Goal: Task Accomplishment & Management: Manage account settings

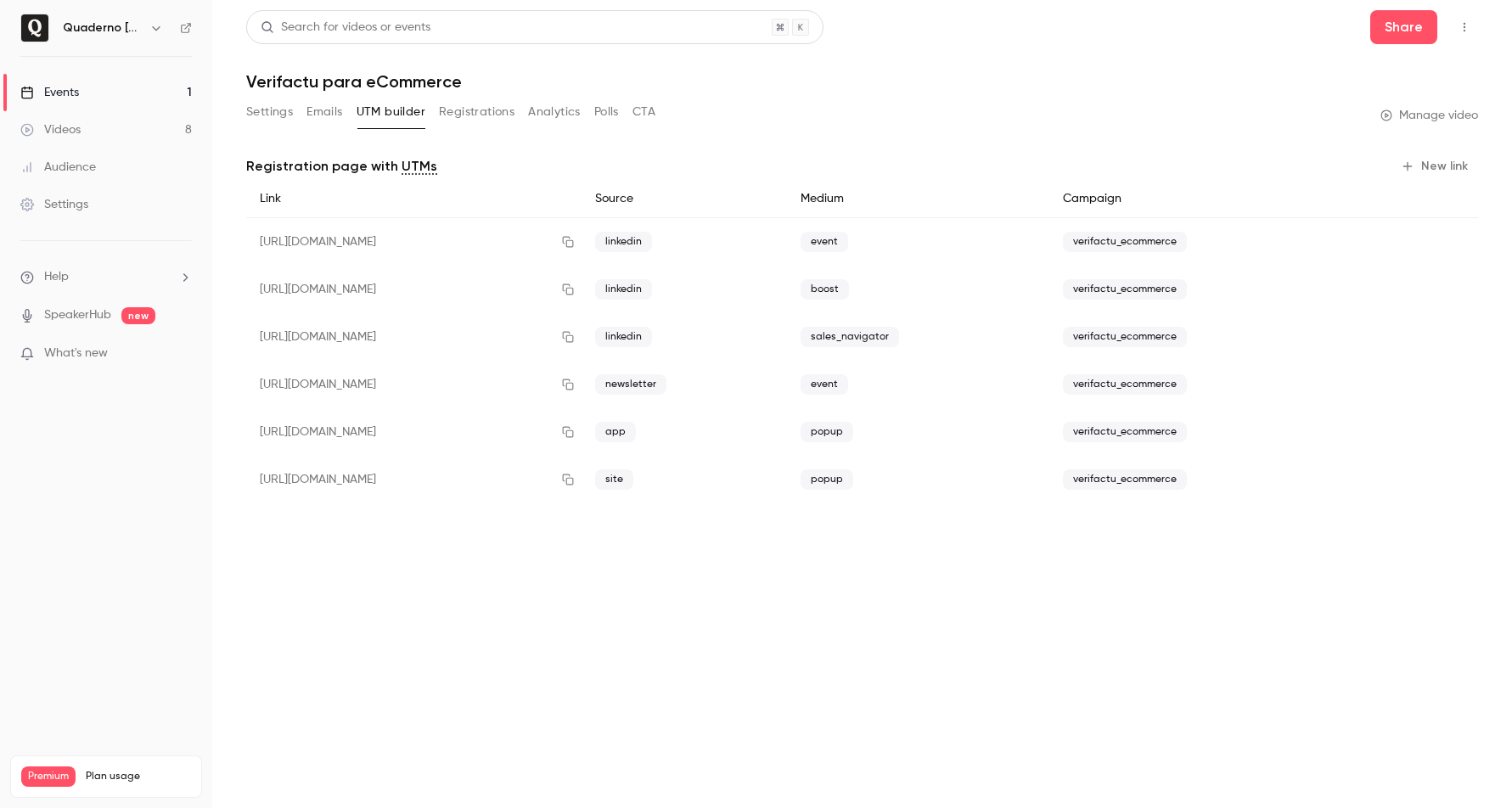
click at [104, 98] on link "Events 1" at bounding box center [106, 93] width 213 height 37
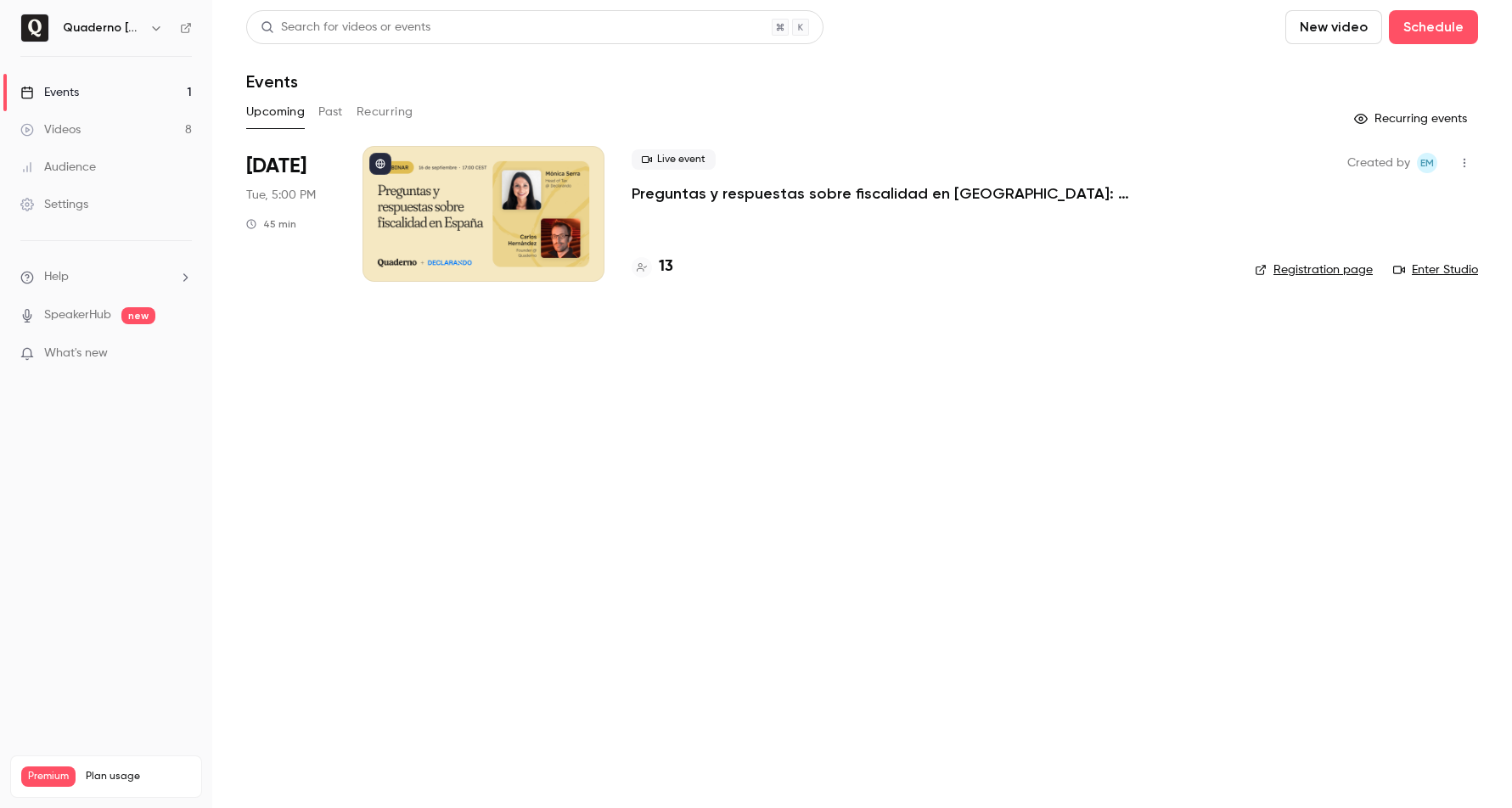
click at [525, 208] on div at bounding box center [483, 214] width 242 height 136
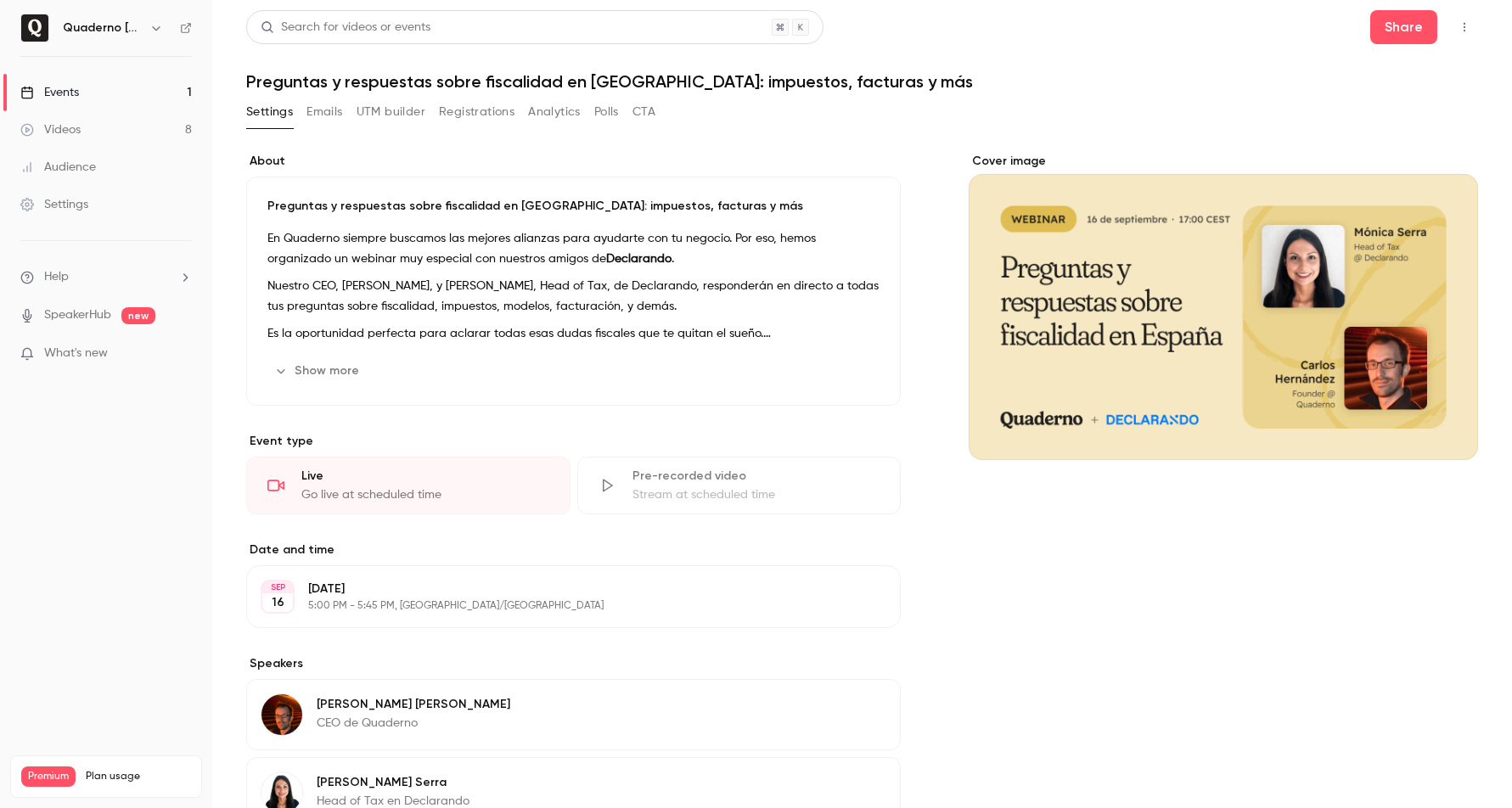
click at [1136, 404] on div "Cover image" at bounding box center [1224, 306] width 509 height 307
click at [0, 0] on input "Cover image" at bounding box center [0, 0] width 0 height 0
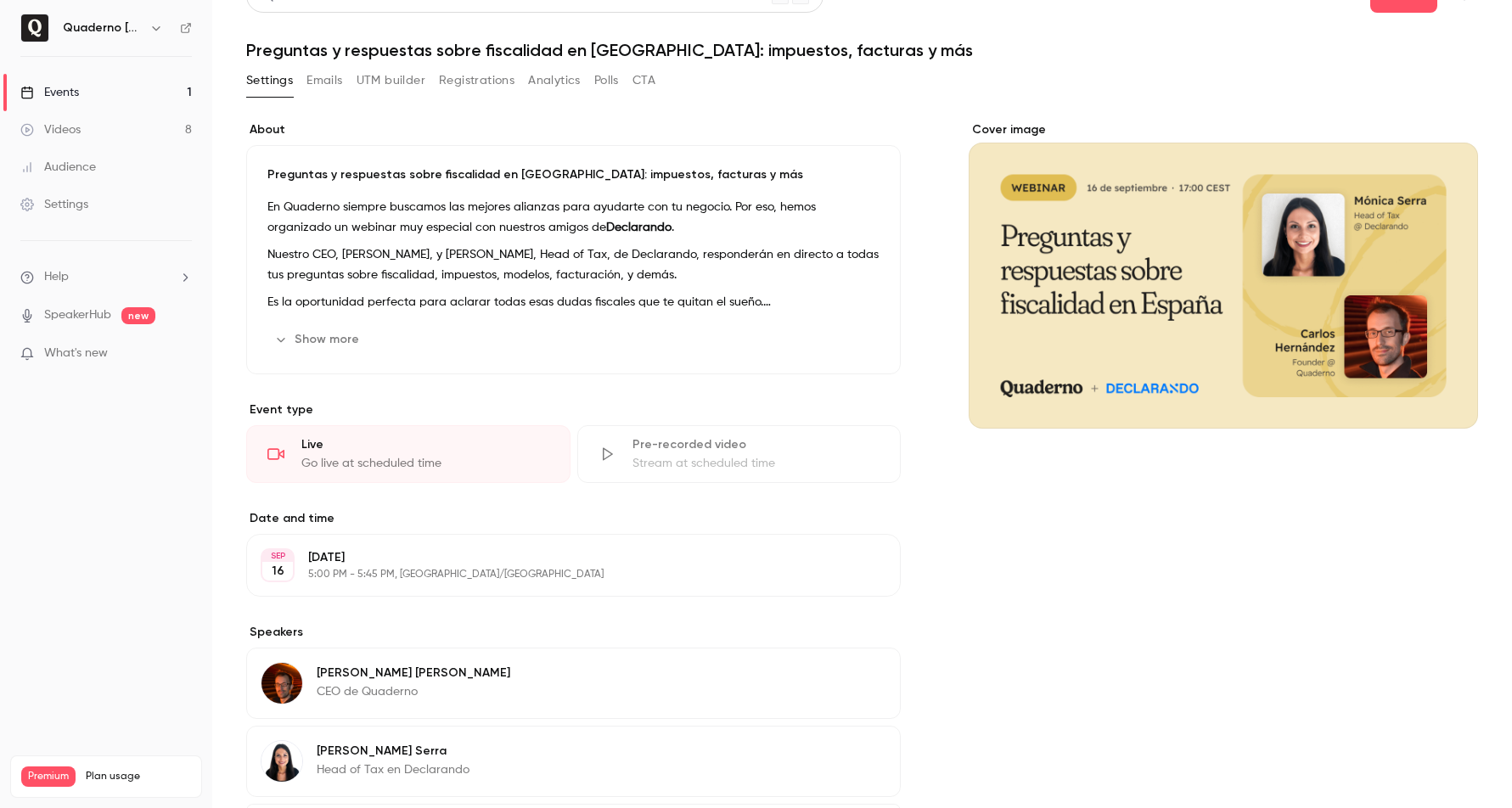
scroll to position [39, 0]
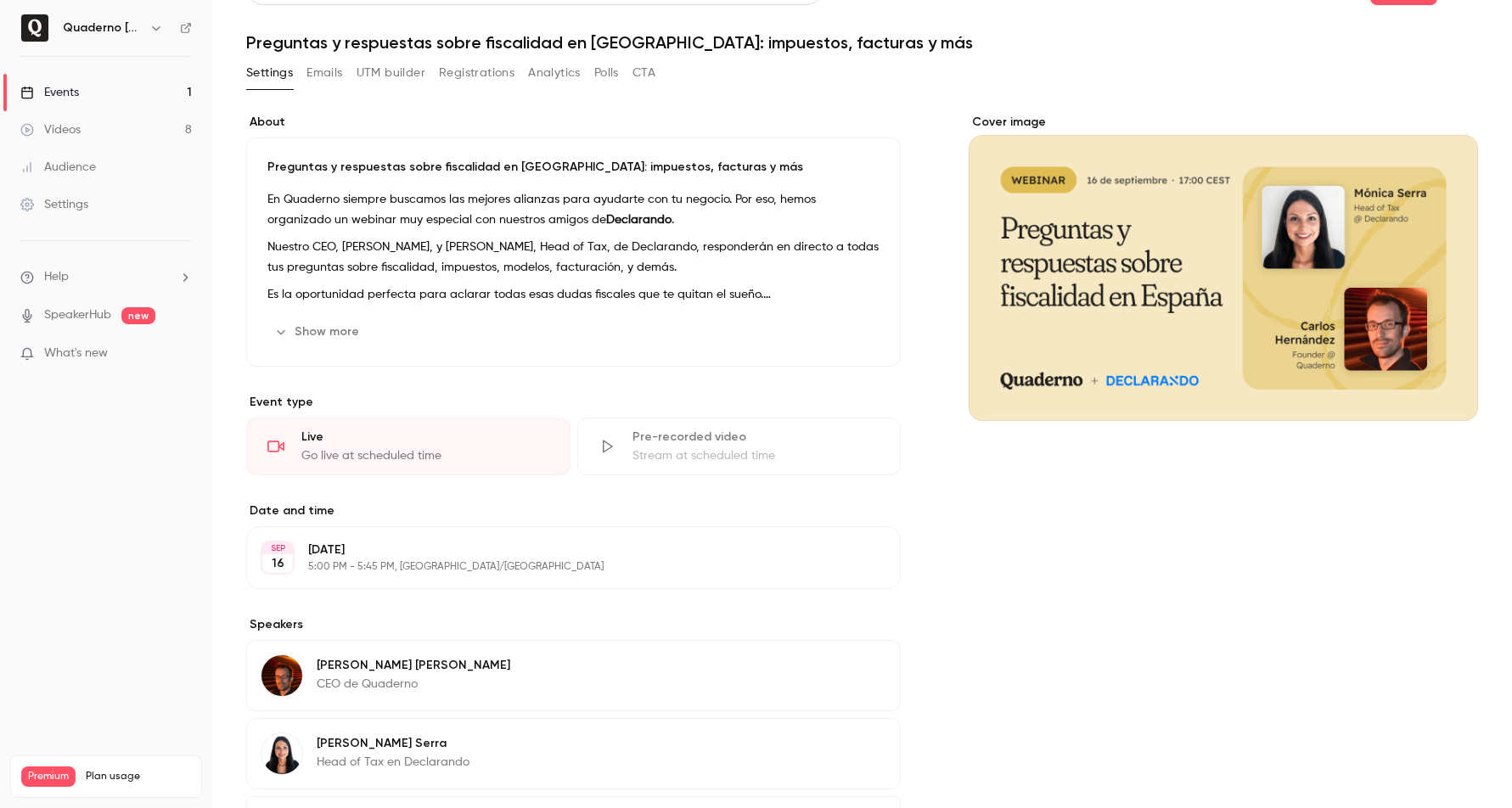
click at [698, 542] on p "[DATE]" at bounding box center [559, 550] width 503 height 17
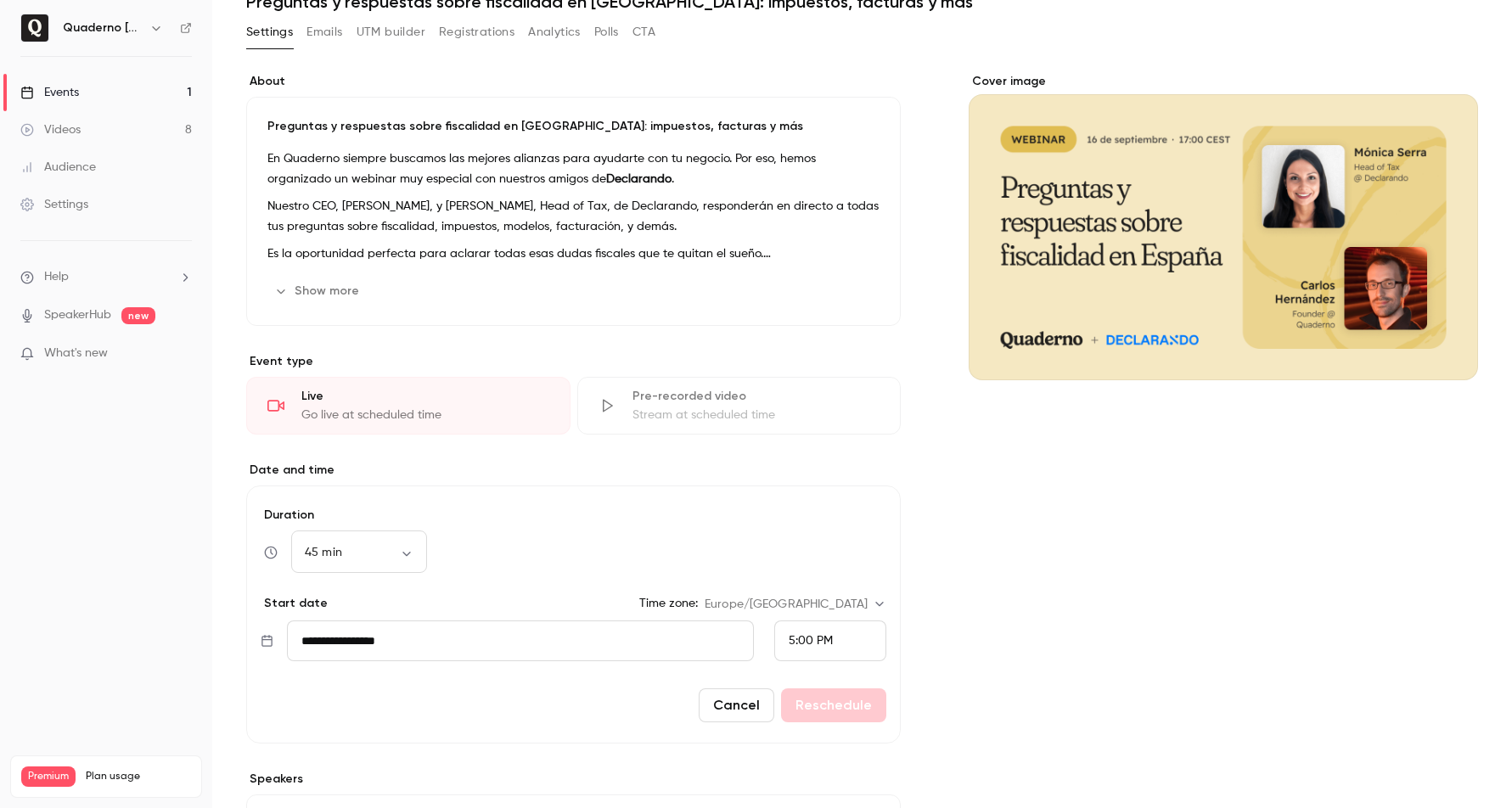
scroll to position [104, 0]
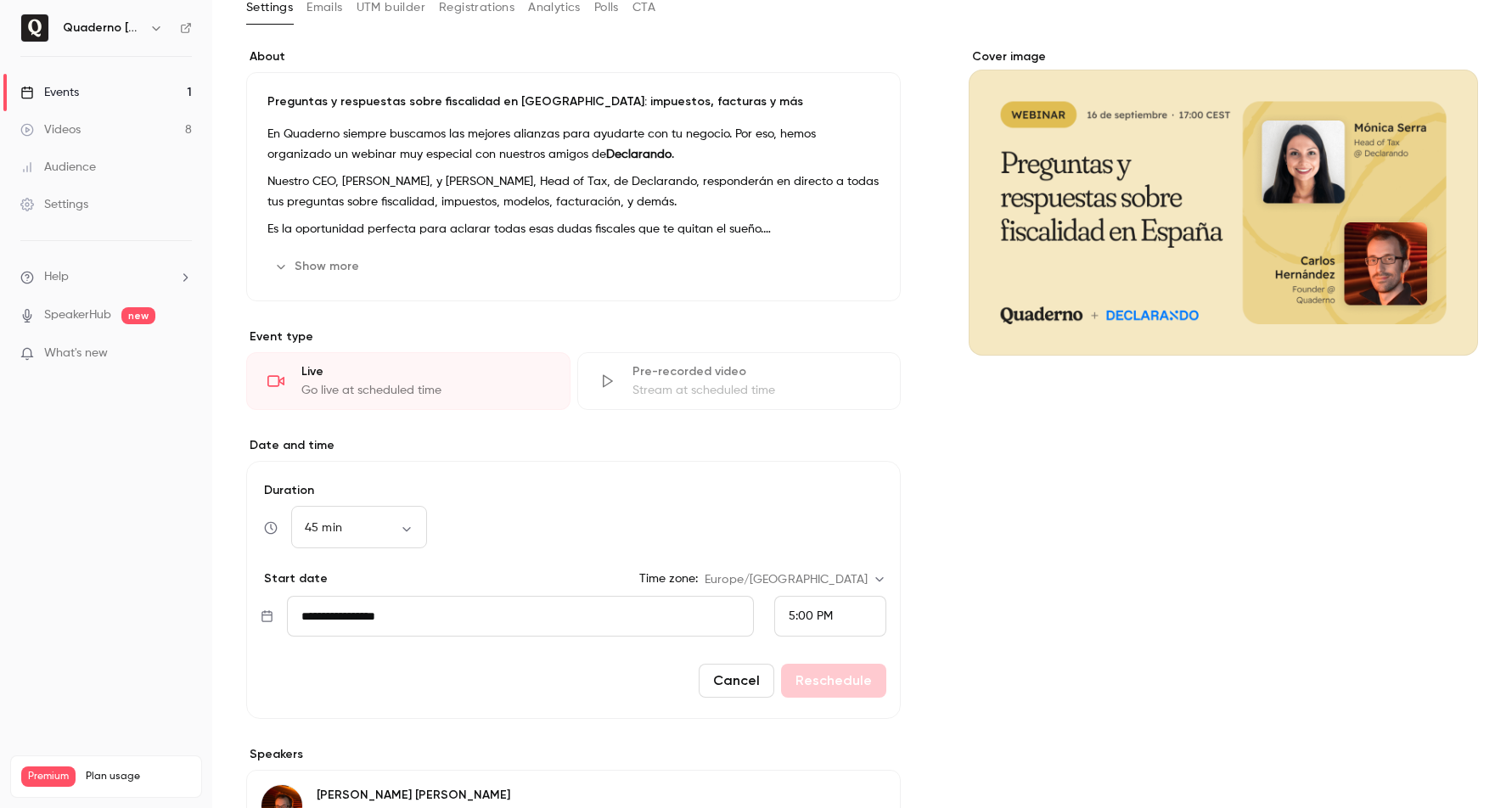
drag, startPoint x: 473, startPoint y: 390, endPoint x: 1061, endPoint y: 525, distance: 603.3
click at [1061, 525] on div "**********" at bounding box center [862, 549] width 1232 height 1002
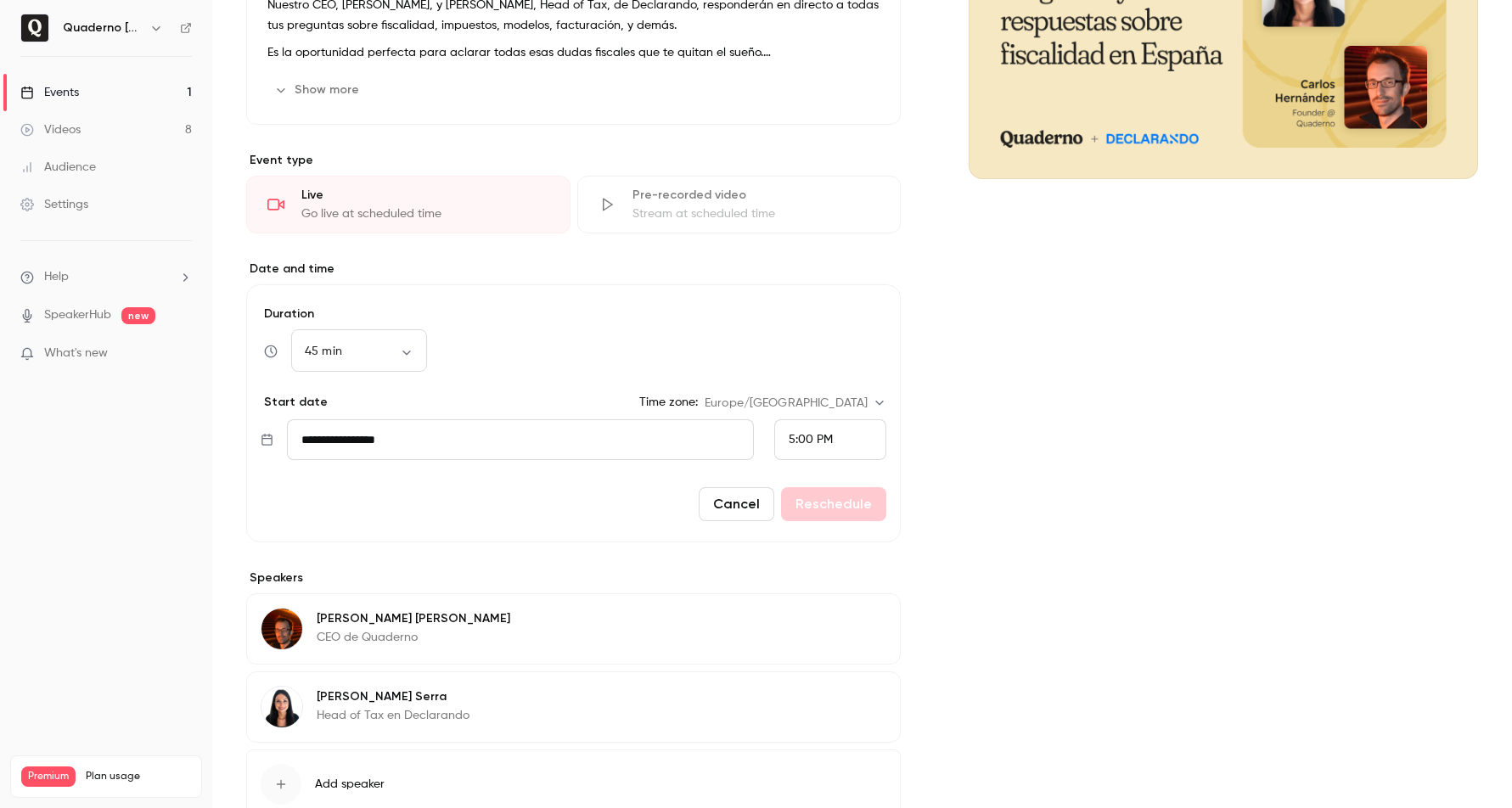
scroll to position [0, 0]
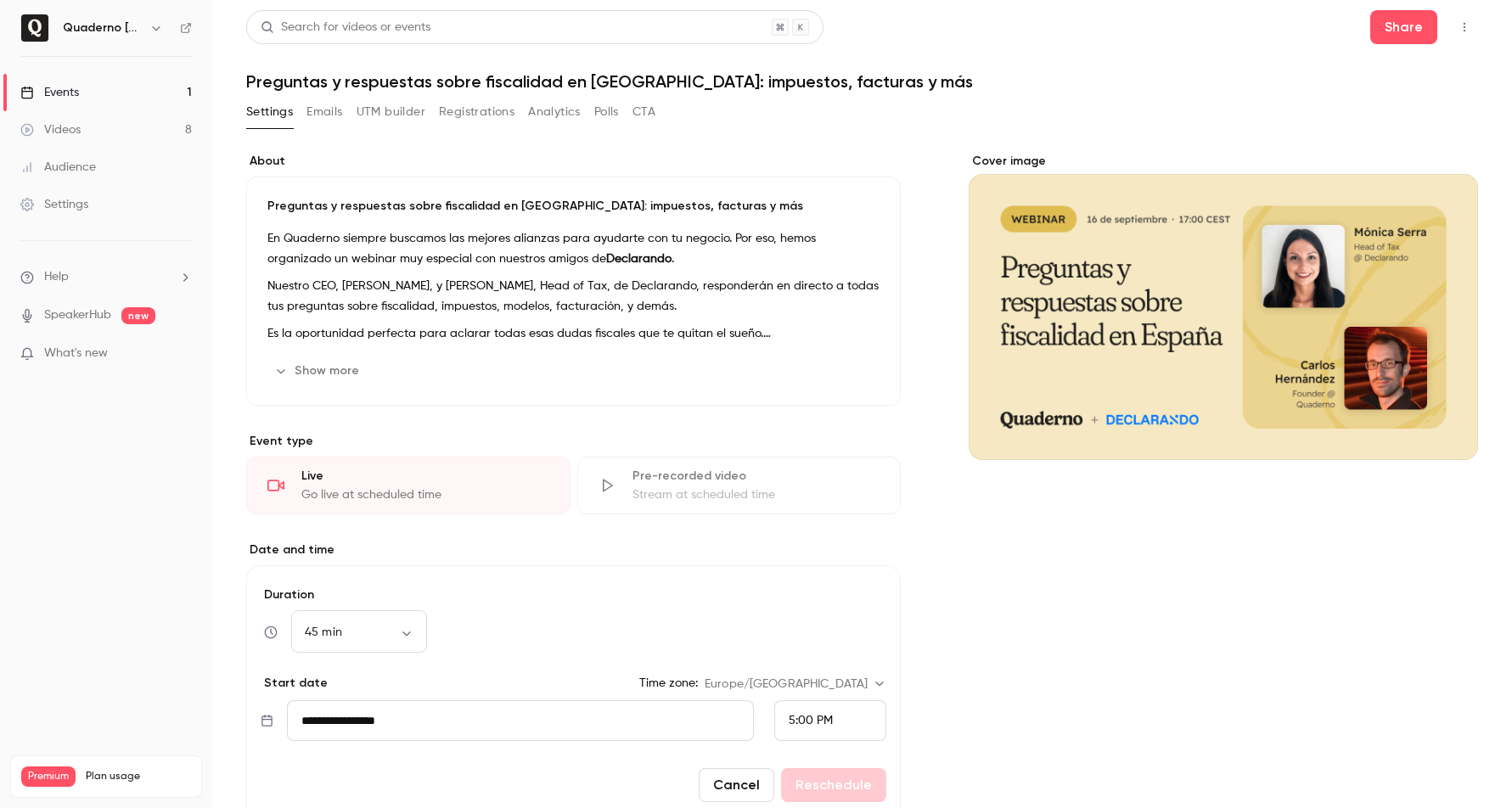
click at [342, 108] on button "Emails" at bounding box center [324, 112] width 36 height 27
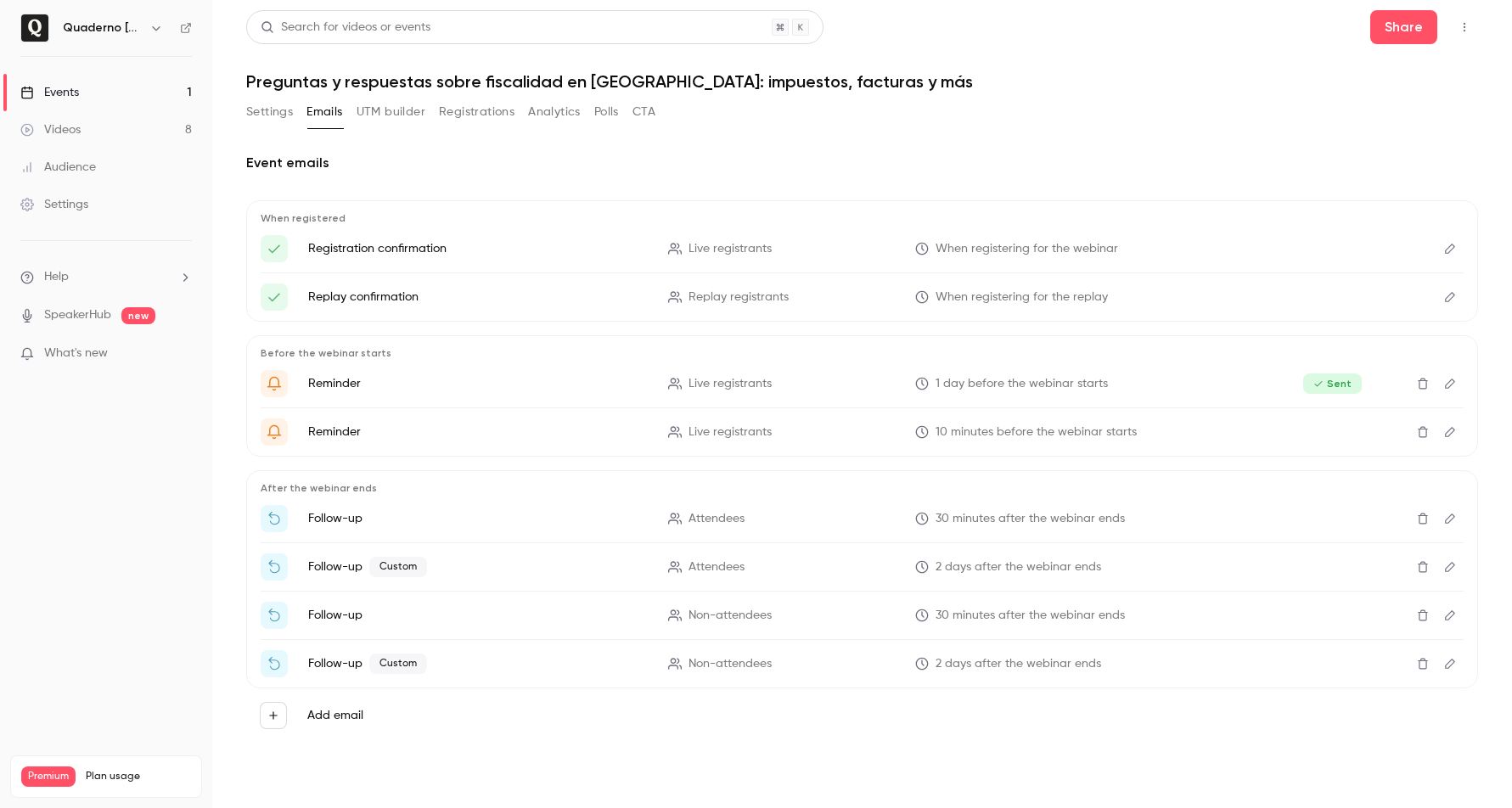
click at [392, 109] on button "UTM builder" at bounding box center [390, 112] width 69 height 27
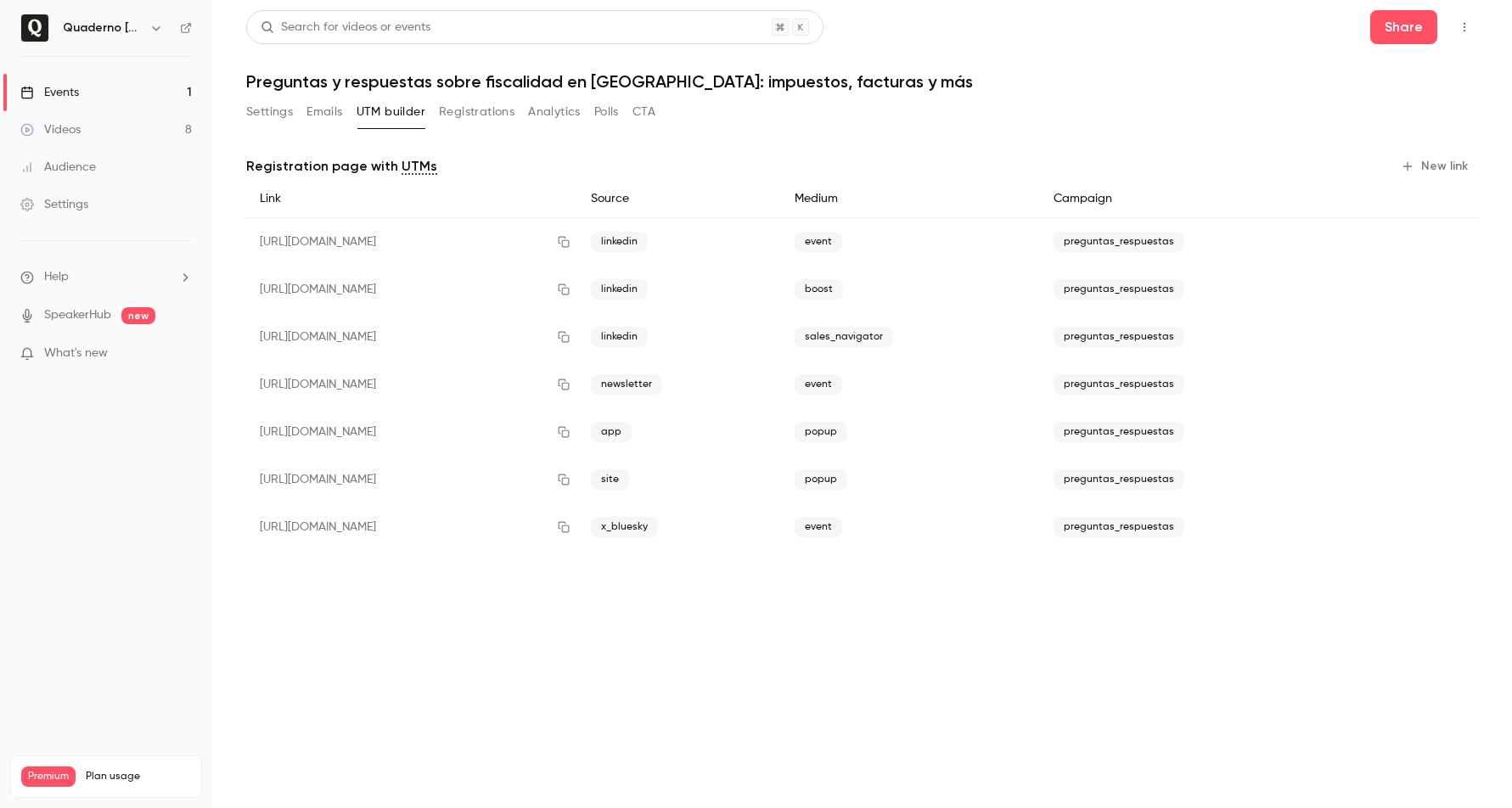
click at [577, 243] on div "[URL][DOMAIN_NAME]" at bounding box center [412, 242] width 331 height 48
click at [570, 243] on icon "button" at bounding box center [564, 242] width 11 height 11
